Goal: Book appointment/travel/reservation

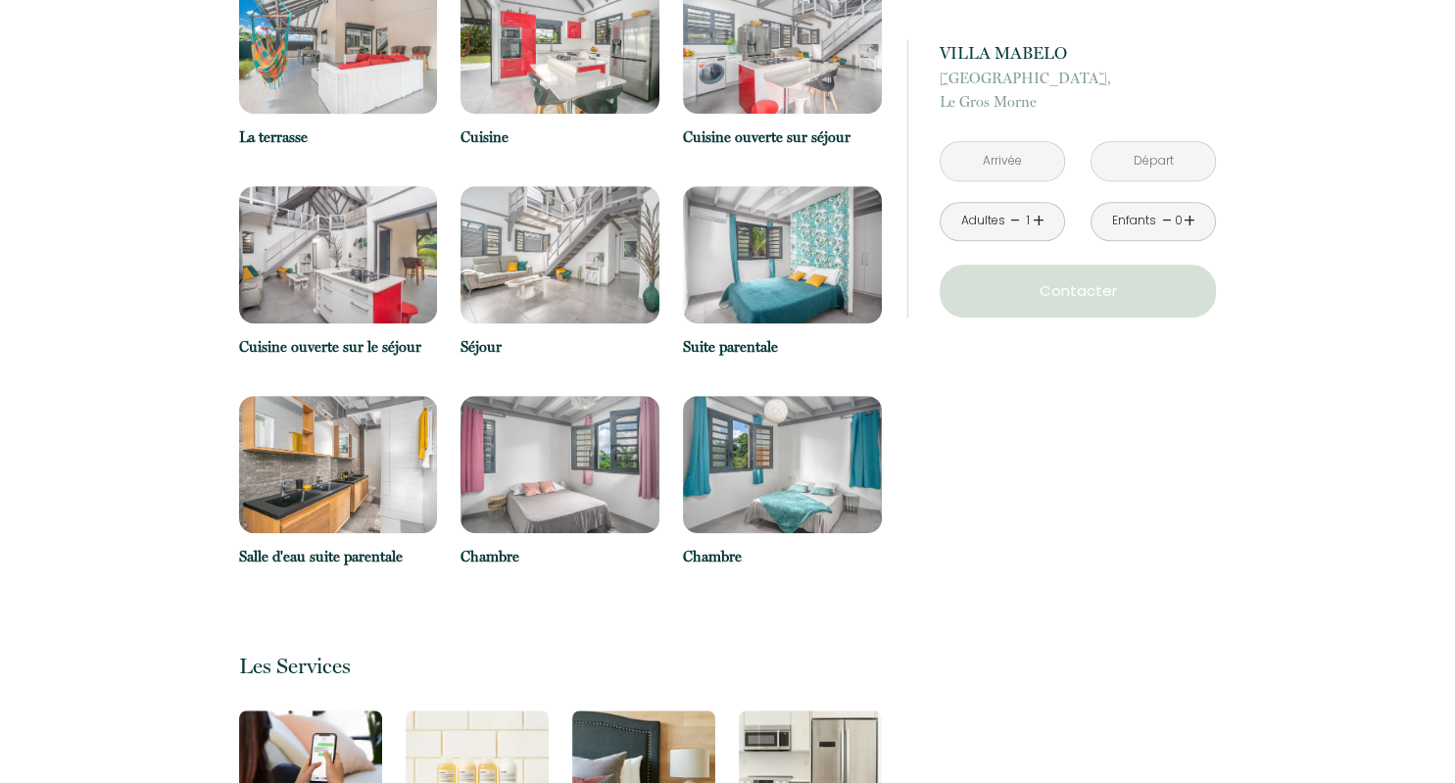
scroll to position [827, 0]
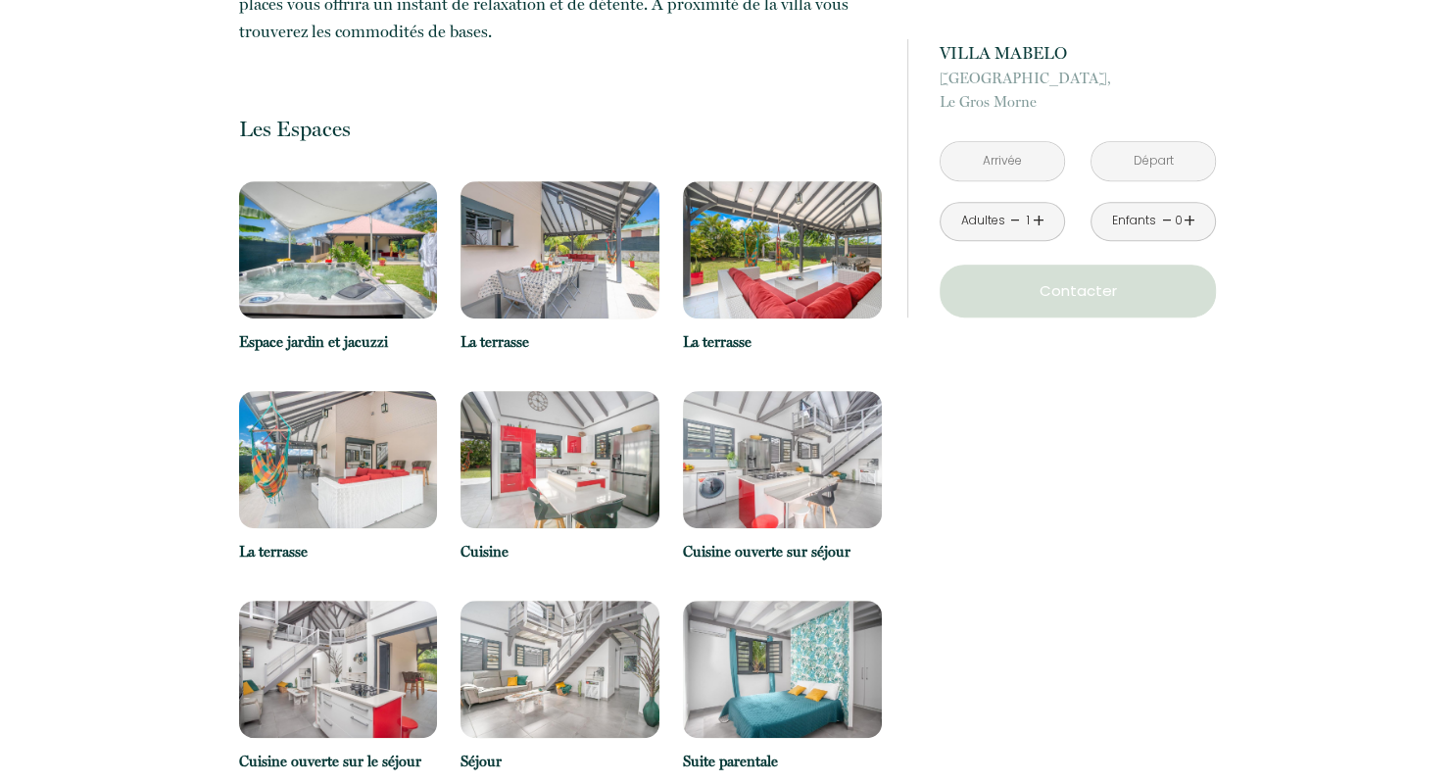
click at [993, 146] on input "text" at bounding box center [1002, 161] width 123 height 38
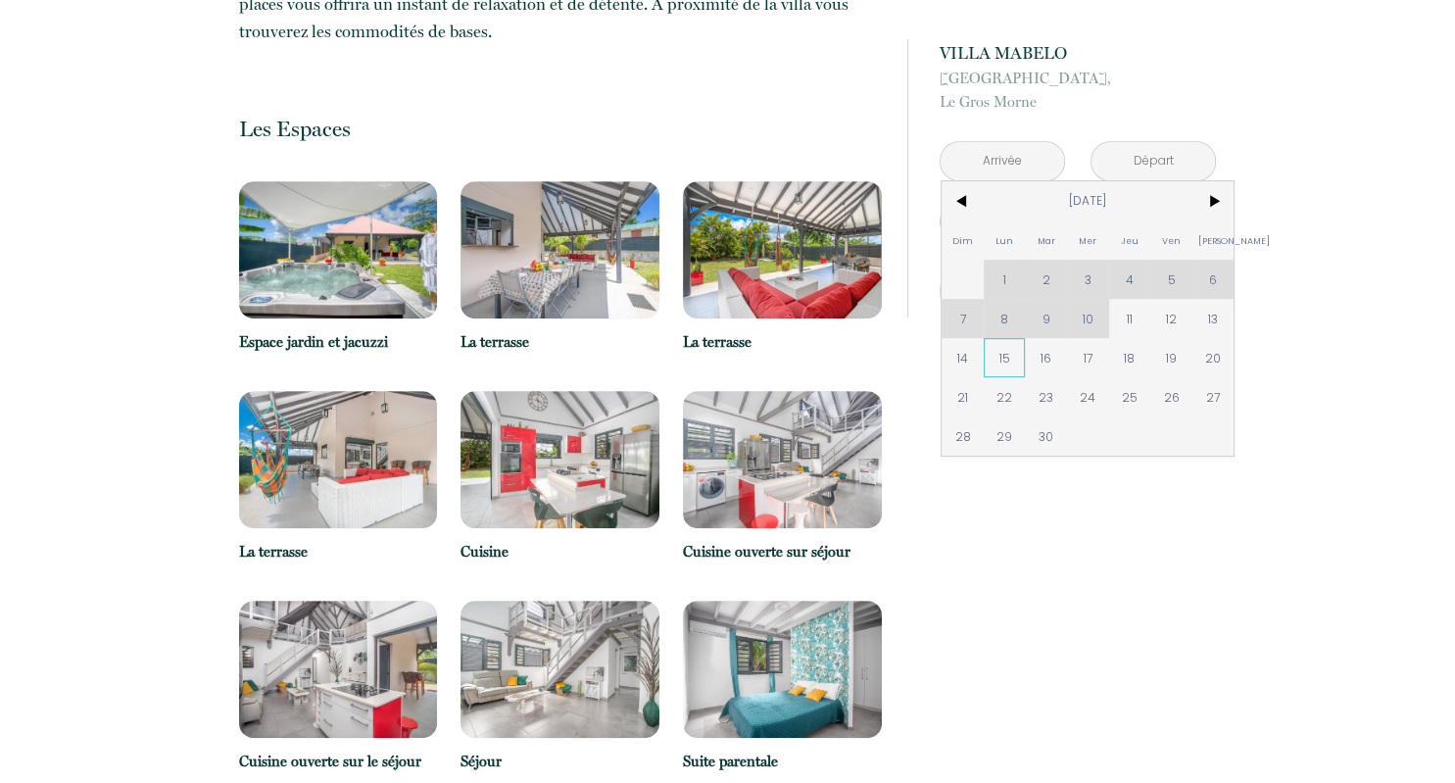
click at [1013, 373] on span "15" at bounding box center [1005, 357] width 42 height 39
type input "[DATE]"
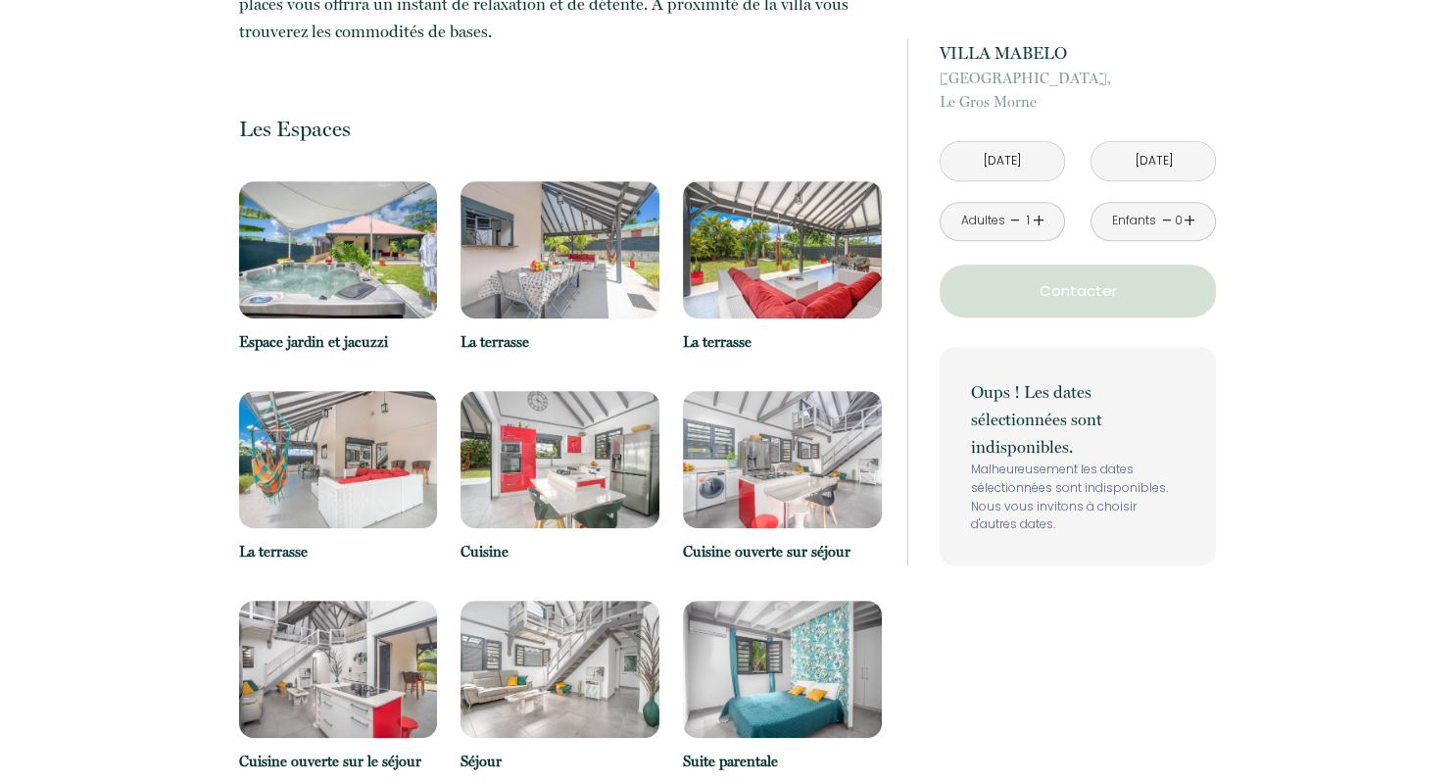
click at [1054, 290] on p "Contacter" at bounding box center [1077, 291] width 263 height 24
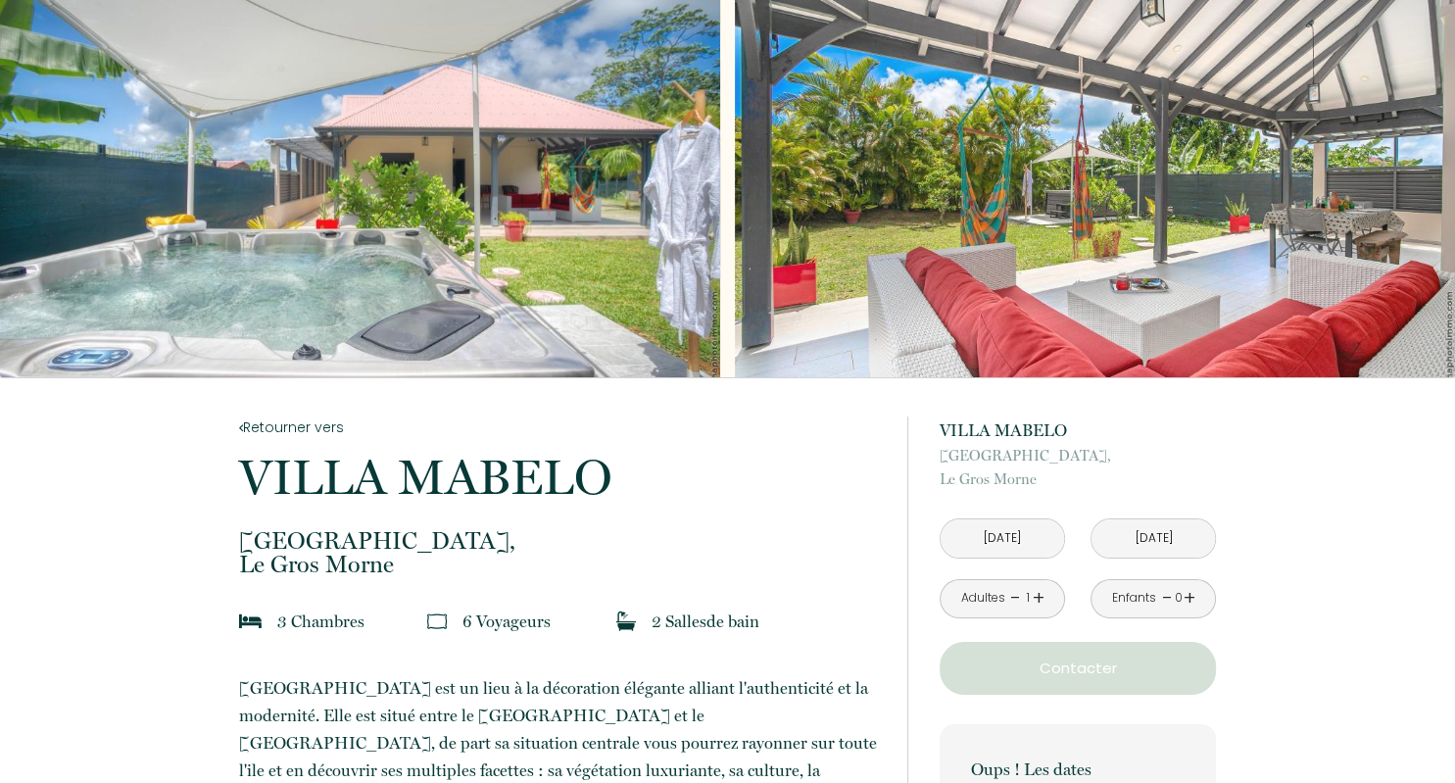
scroll to position [0, 0]
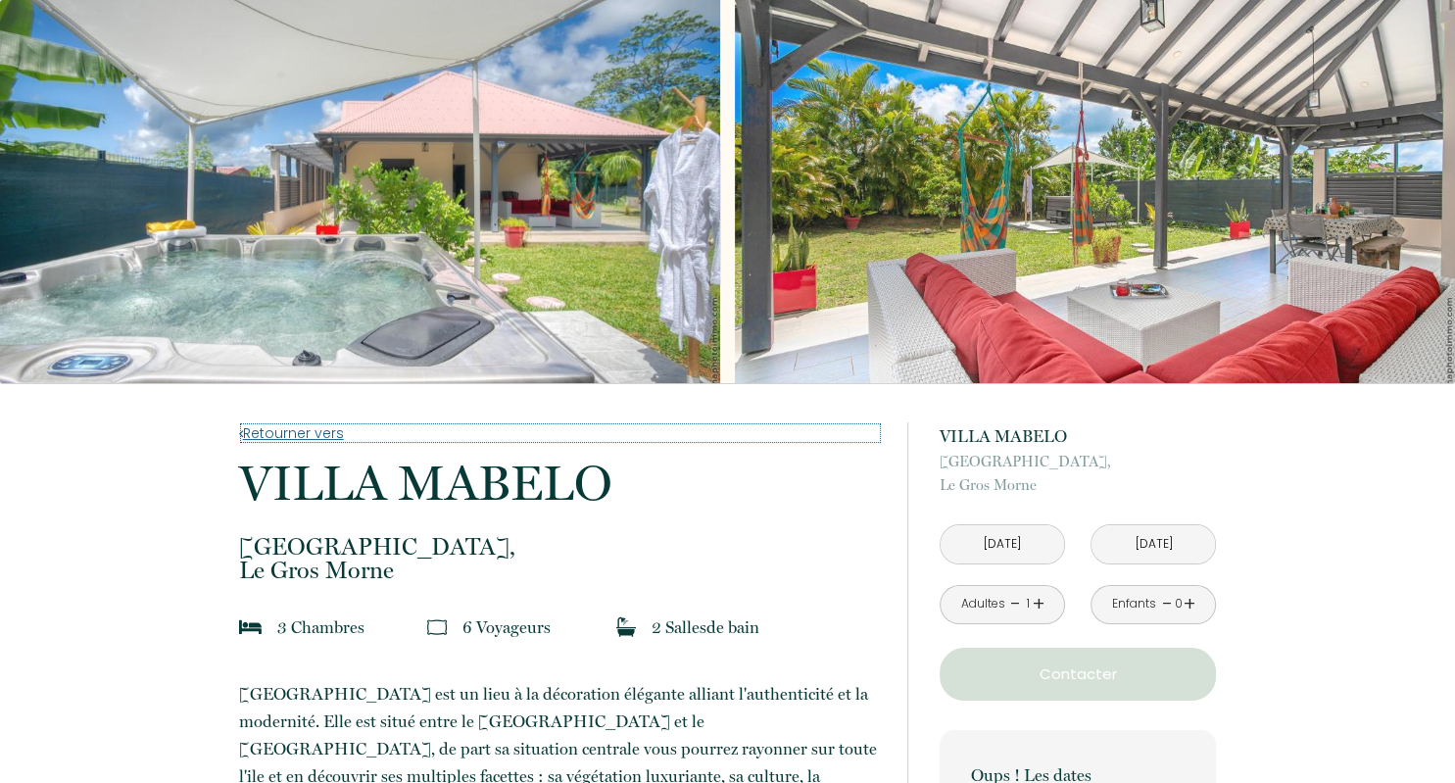
click at [321, 434] on link "Retourner vers" at bounding box center [560, 433] width 643 height 22
click at [313, 429] on link "Retourner vers" at bounding box center [560, 433] width 643 height 22
